Goal: Communication & Community: Share content

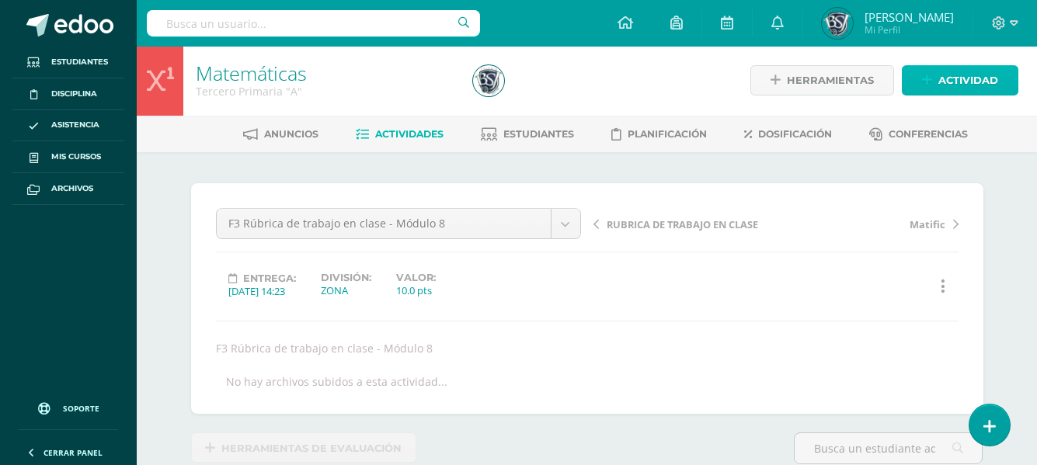
click at [971, 80] on span "Actividad" at bounding box center [968, 80] width 60 height 29
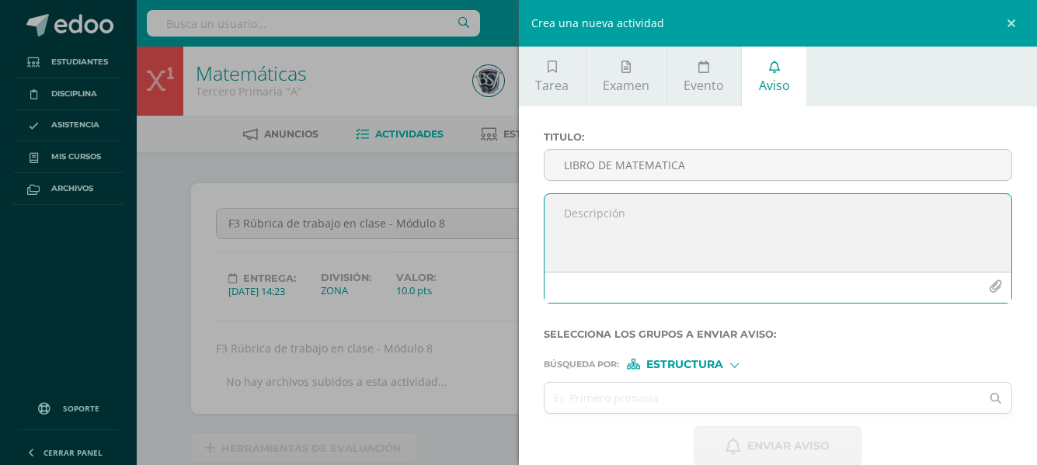
click at [688, 215] on textarea at bounding box center [777, 233] width 467 height 78
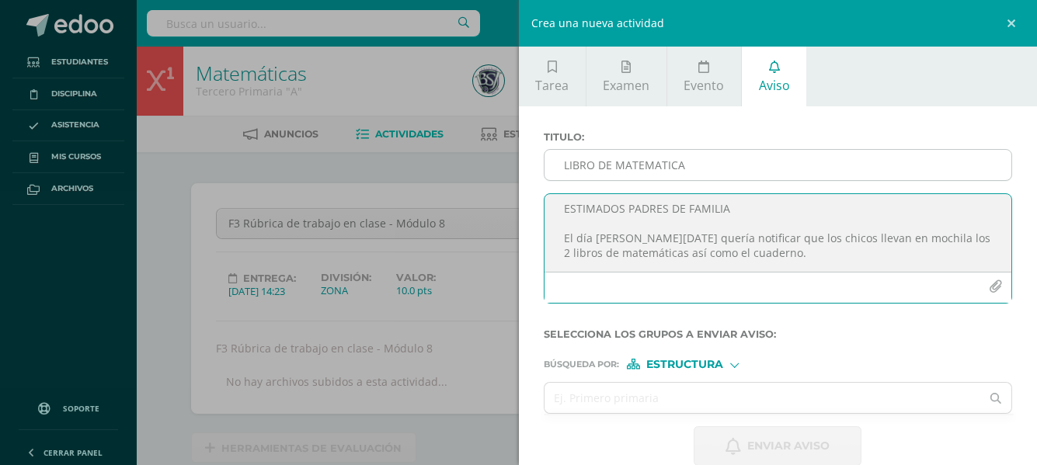
scroll to position [19, 0]
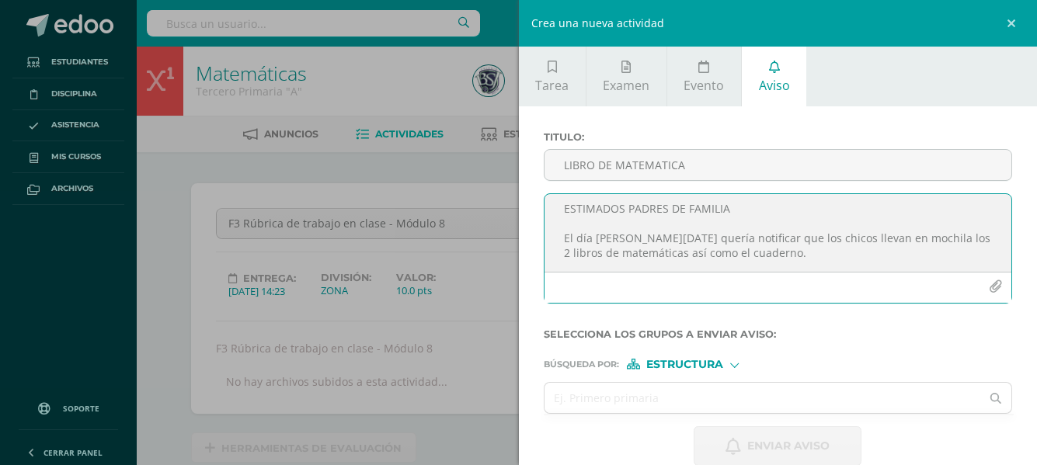
click at [778, 236] on textarea "ESTIMADOS PADRES DE FAMILIA El día [PERSON_NAME][DATE] quería notificar que los…" at bounding box center [777, 233] width 467 height 78
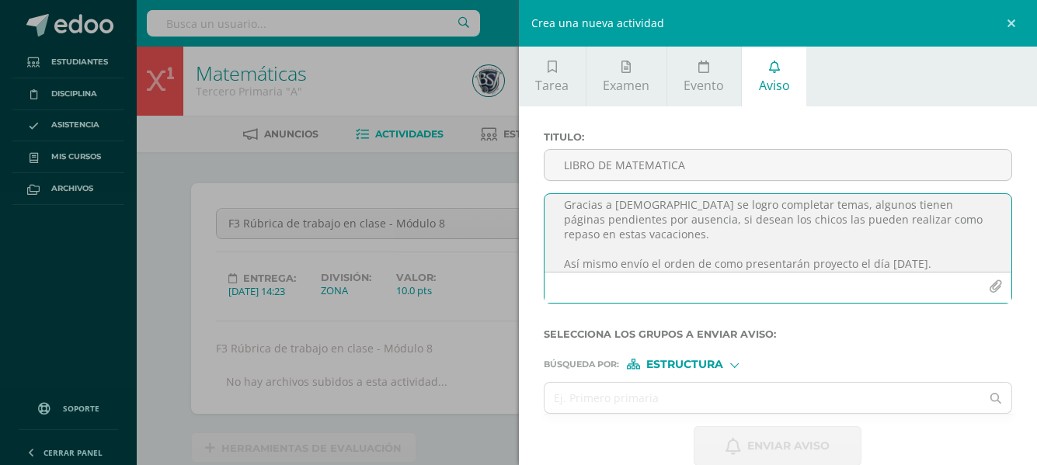
scroll to position [97, 0]
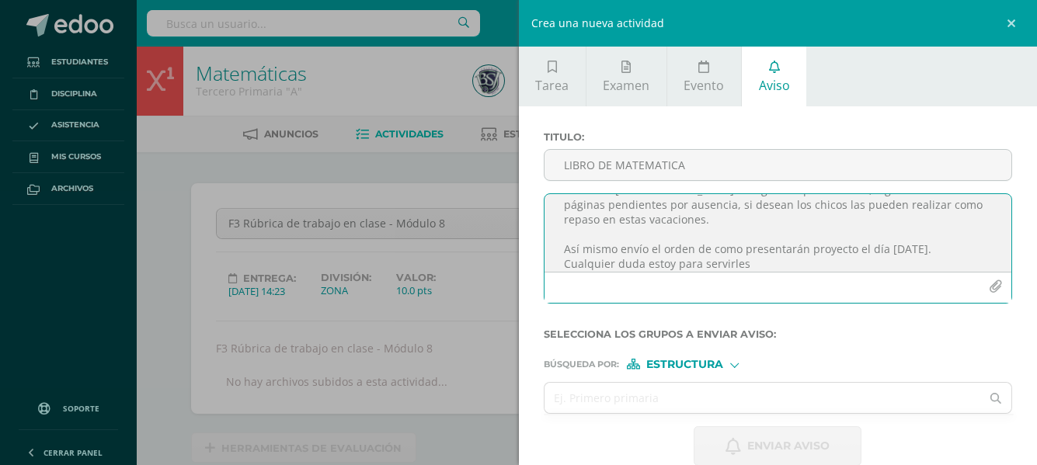
type textarea "ESTIMADOS PADRES DE FAMILIA El día [PERSON_NAME][DATE] quería notificar que los…"
click at [989, 282] on icon "button" at bounding box center [995, 286] width 13 height 13
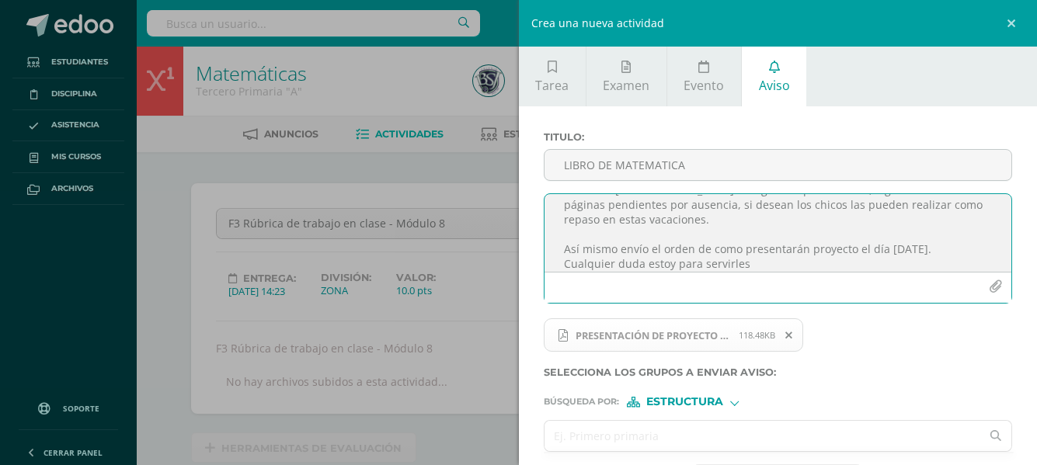
click at [699, 431] on input "text" at bounding box center [762, 436] width 436 height 30
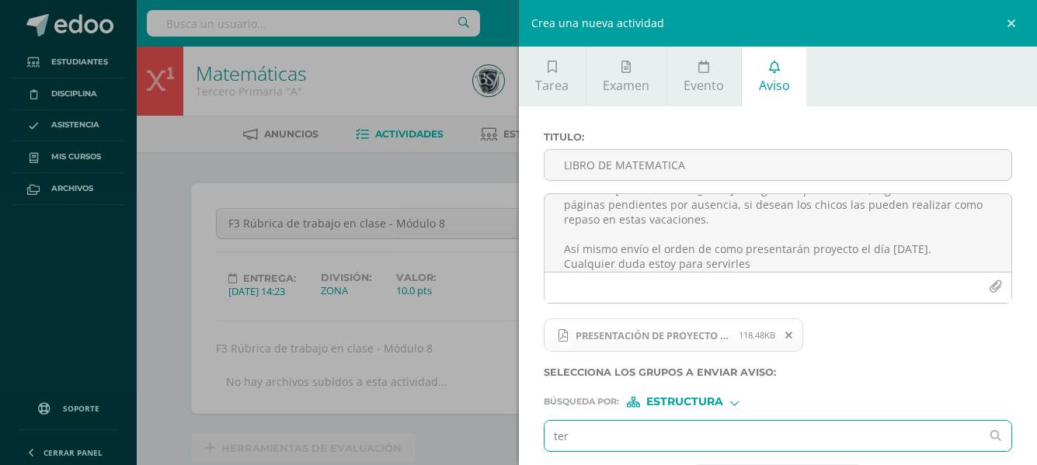
type input "terc"
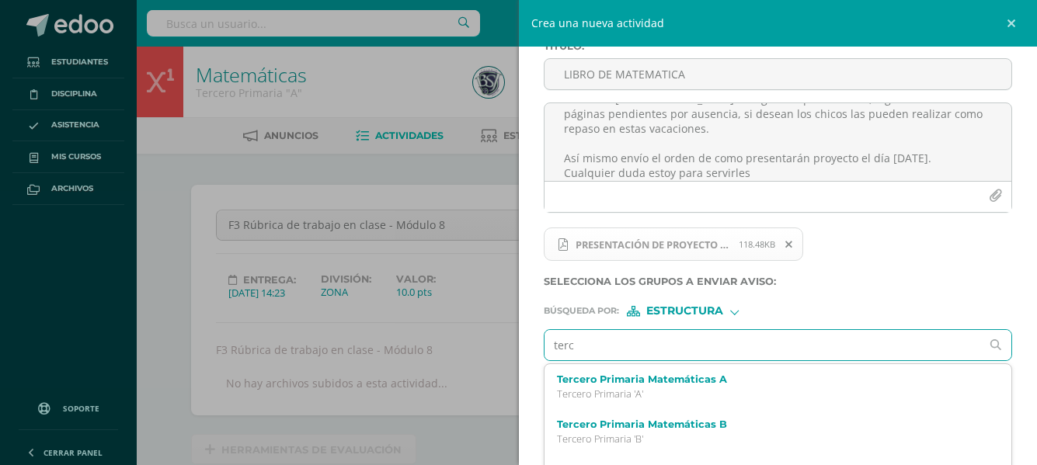
scroll to position [92, 0]
click at [699, 431] on div "Tercero Primaria Matemáticas B Tercero Primaria 'B'" at bounding box center [768, 431] width 423 height 27
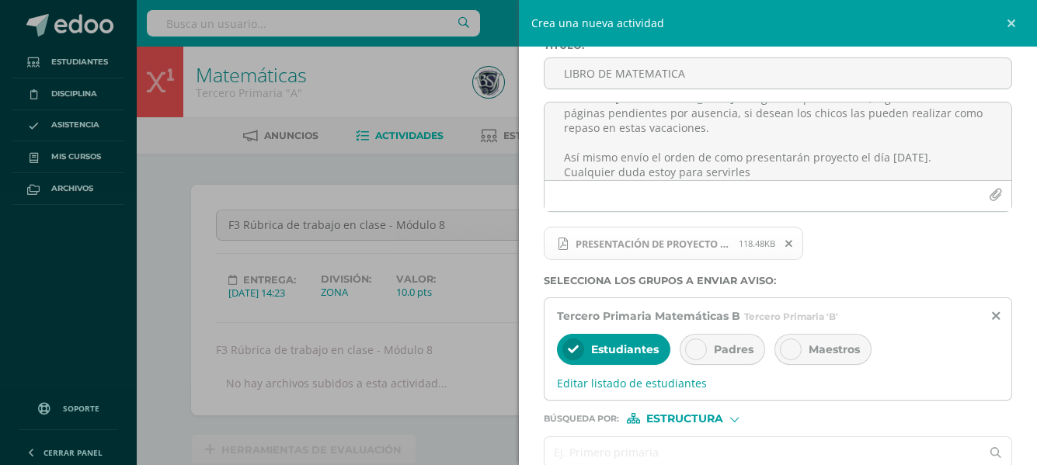
click at [696, 350] on icon at bounding box center [695, 349] width 11 height 11
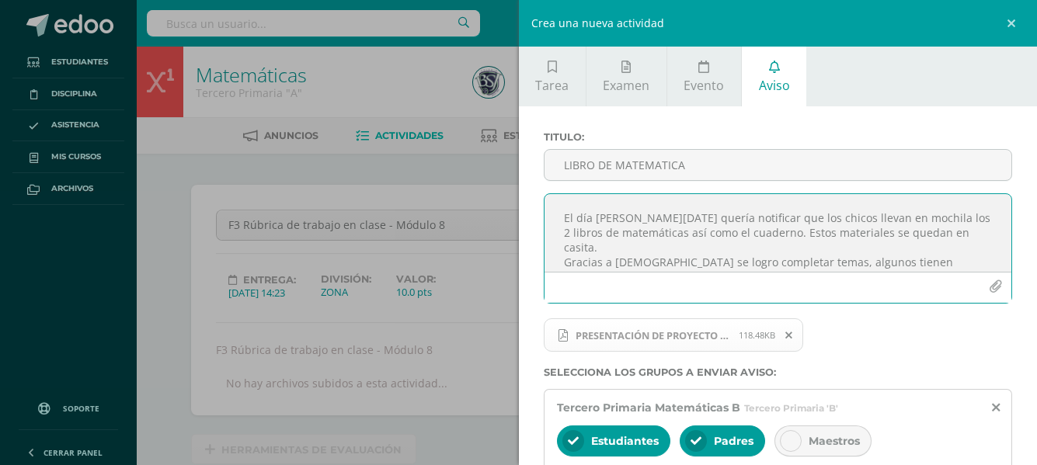
scroll to position [31, 0]
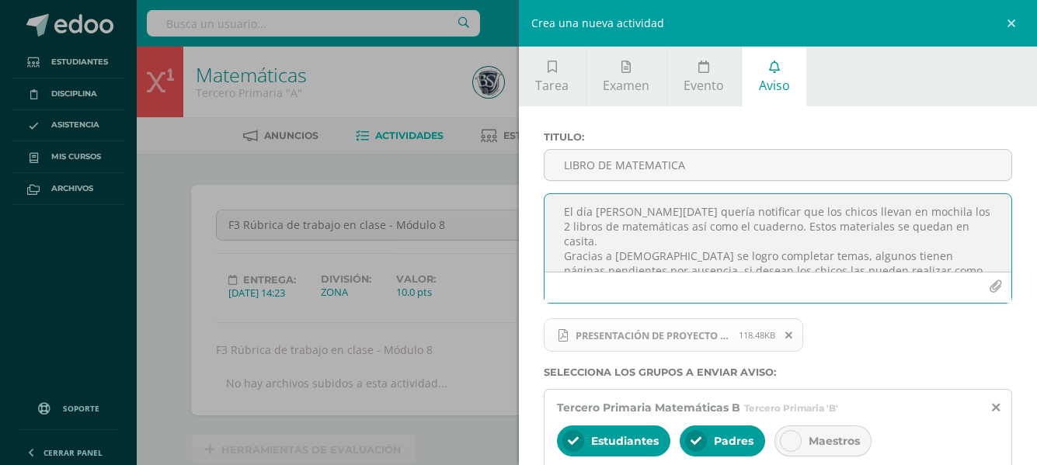
click at [636, 260] on textarea "ESTIMADOS PADRES DE FAMILIA El día [PERSON_NAME][DATE] quería notificar que los…" at bounding box center [777, 233] width 467 height 78
drag, startPoint x: 815, startPoint y: 243, endPoint x: 777, endPoint y: 245, distance: 38.9
click at [777, 245] on textarea "ESTIMADOS PADRES DE FAMILIA El día [PERSON_NAME][DATE] quería notificar que los…" at bounding box center [777, 233] width 467 height 78
drag, startPoint x: 829, startPoint y: 257, endPoint x: 777, endPoint y: 244, distance: 53.7
click at [777, 244] on textarea "ESTIMADOS PADRES DE FAMILIA El día [PERSON_NAME][DATE] quería notificar que los…" at bounding box center [777, 233] width 467 height 78
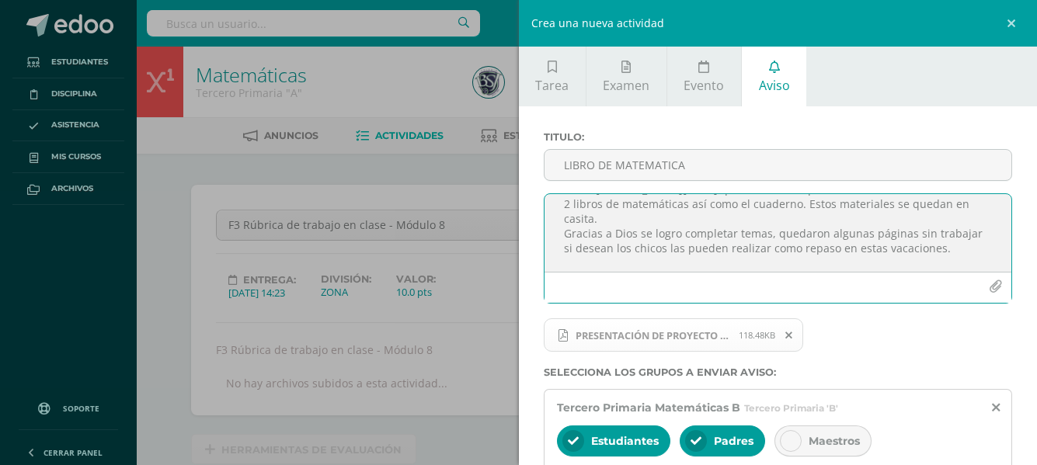
scroll to position [62, 0]
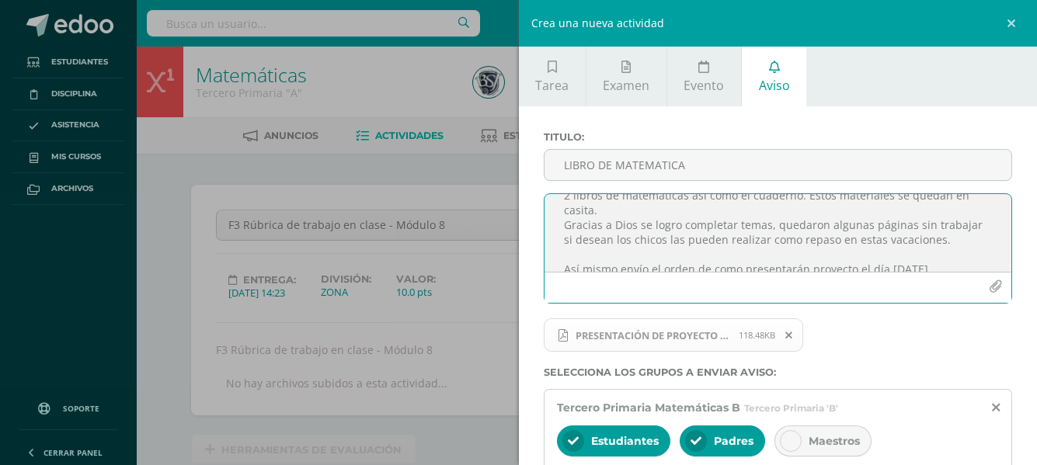
click at [955, 225] on textarea "ESTIMADOS PADRES DE FAMILIA El día [PERSON_NAME][DATE] quería notificar que los…" at bounding box center [777, 233] width 467 height 78
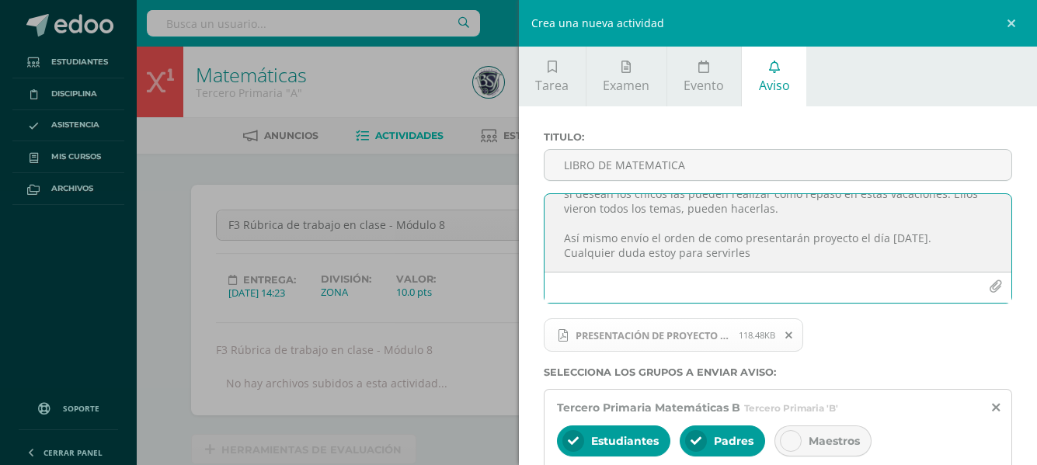
scroll to position [123, 0]
click at [660, 223] on textarea "ESTIMADOS PADRES DE FAMILIA El día [PERSON_NAME][DATE] quería notificar que los…" at bounding box center [777, 233] width 467 height 78
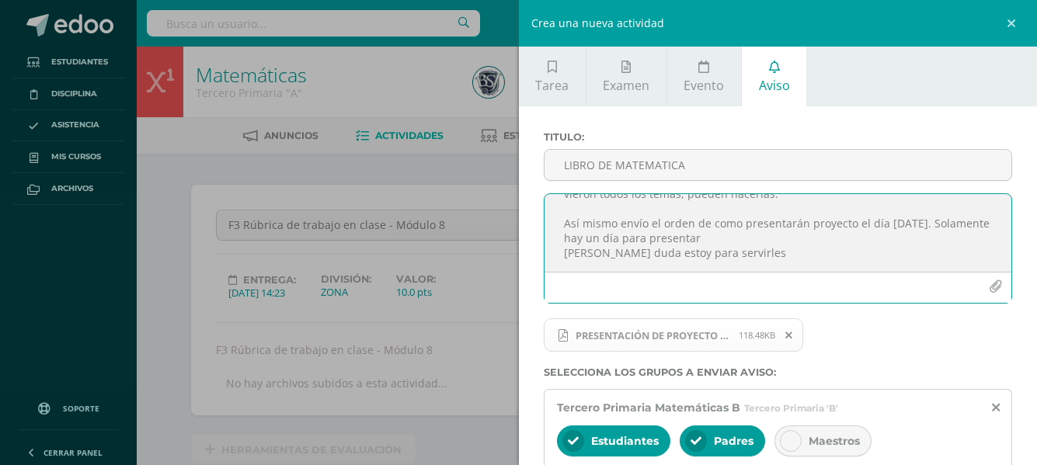
click at [989, 281] on icon "button" at bounding box center [995, 286] width 13 height 13
drag, startPoint x: 828, startPoint y: 231, endPoint x: 655, endPoint y: 223, distance: 172.6
click at [655, 223] on textarea "ESTIMADOS PADRES DE FAMILIA El día [PERSON_NAME][DATE] quería notificar que los…" at bounding box center [777, 233] width 467 height 78
click at [812, 226] on textarea "ESTIMADOS PADRES DE FAMILIA El día [PERSON_NAME][DATE] quería notificar que los…" at bounding box center [777, 233] width 467 height 78
drag, startPoint x: 812, startPoint y: 226, endPoint x: 613, endPoint y: 221, distance: 198.9
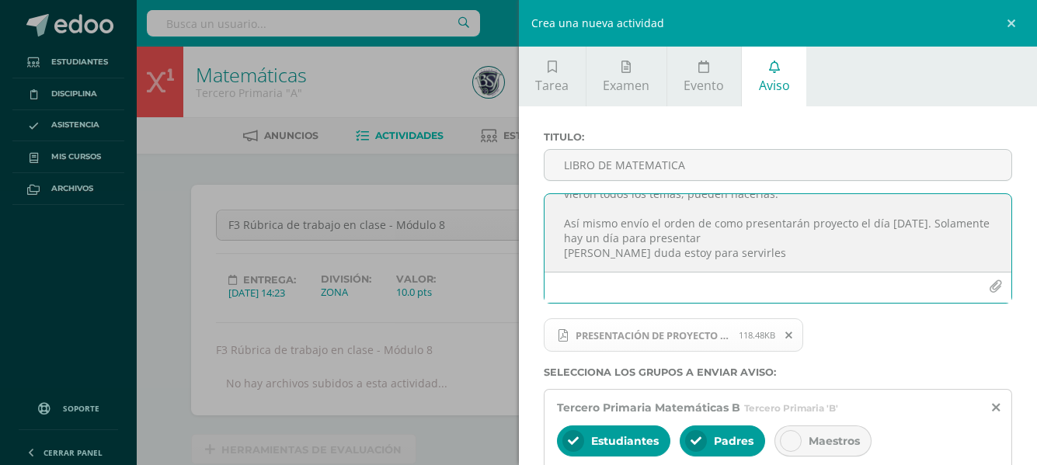
click at [613, 221] on textarea "ESTIMADOS PADRES DE FAMILIA El día [PERSON_NAME][DATE] quería notificar que los…" at bounding box center [777, 233] width 467 height 78
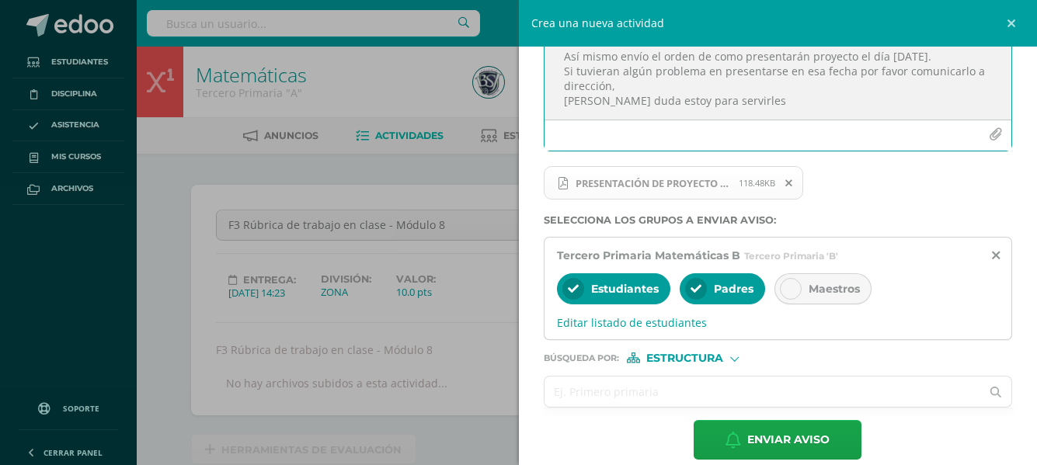
scroll to position [172, 0]
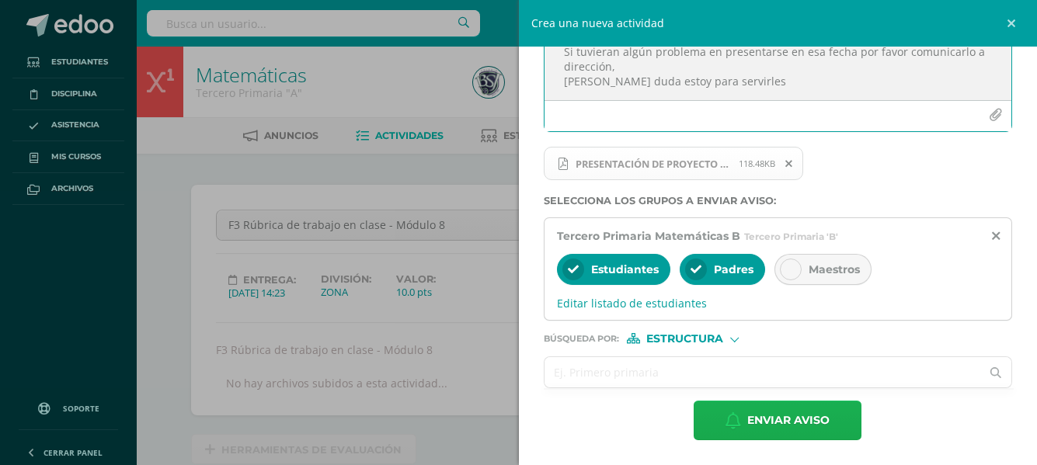
type textarea "ESTIMADOS PADRES DE FAMILIA El día [PERSON_NAME][DATE] quería notificar que los…"
click at [819, 414] on span "Enviar aviso" at bounding box center [788, 420] width 82 height 38
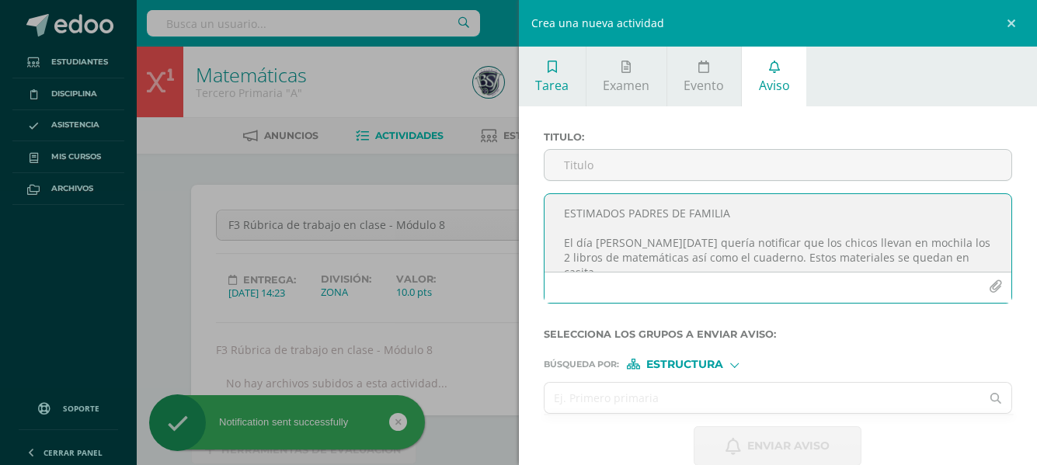
scroll to position [0, 0]
drag, startPoint x: 784, startPoint y: 245, endPoint x: 526, endPoint y: 58, distance: 317.5
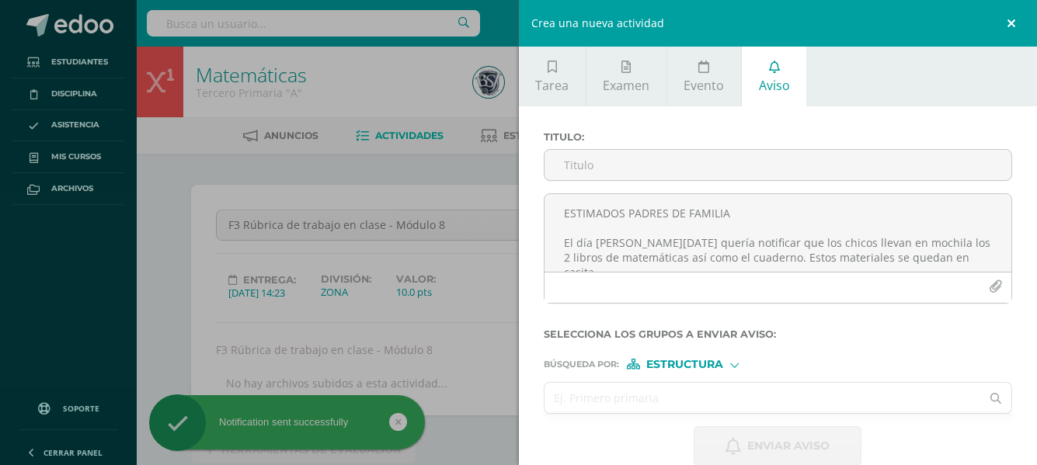
click at [1013, 20] on link at bounding box center [1013, 23] width 47 height 47
